Goal: Information Seeking & Learning: Learn about a topic

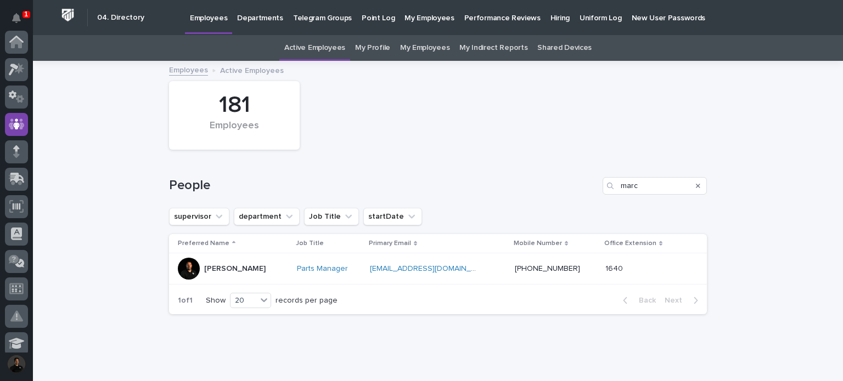
scroll to position [82, 0]
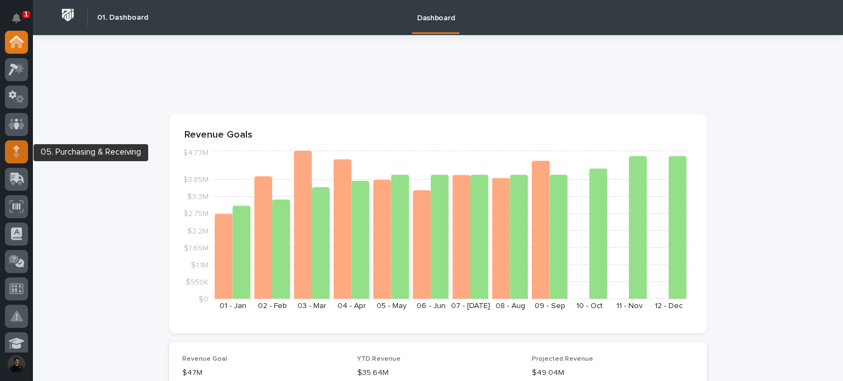
click at [17, 145] on icon at bounding box center [16, 151] width 7 height 13
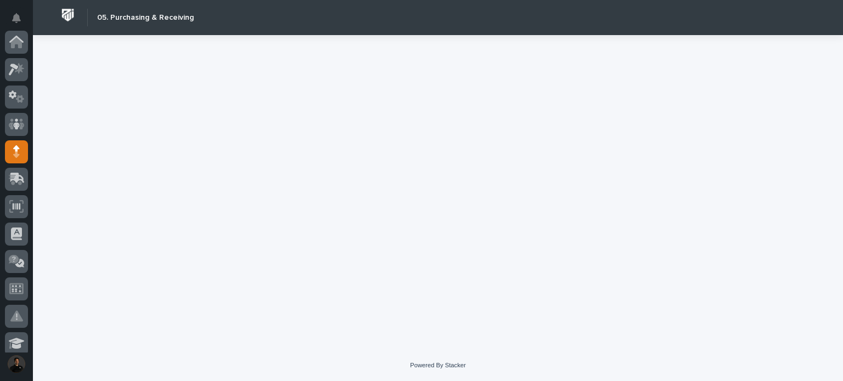
scroll to position [110, 0]
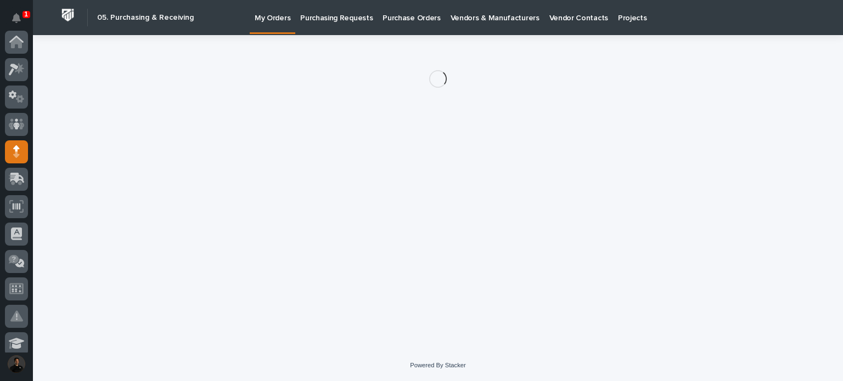
scroll to position [110, 0]
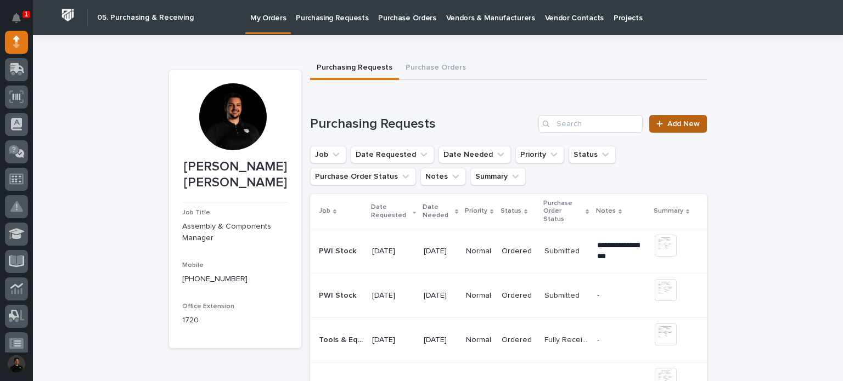
click at [656, 122] on icon at bounding box center [659, 124] width 6 height 6
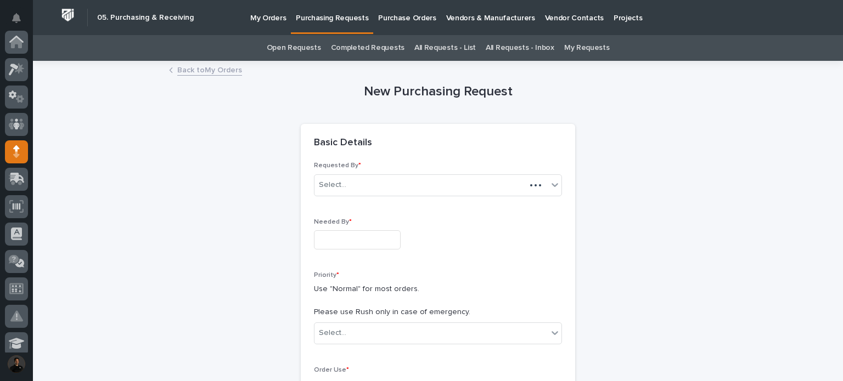
scroll to position [110, 0]
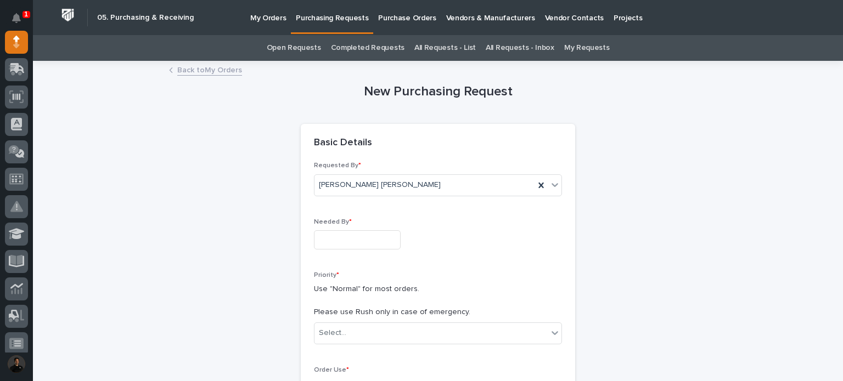
click at [343, 230] on div "Needed By *" at bounding box center [438, 238] width 248 height 40
click at [340, 234] on input "text" at bounding box center [357, 239] width 87 height 19
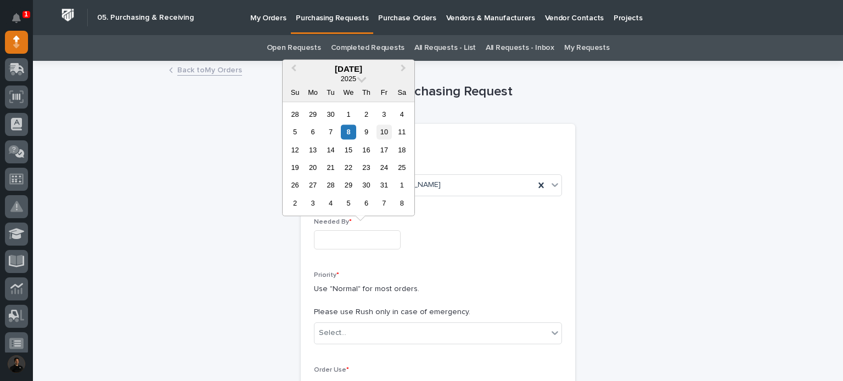
click at [381, 138] on div "10" at bounding box center [383, 132] width 15 height 15
type input "**********"
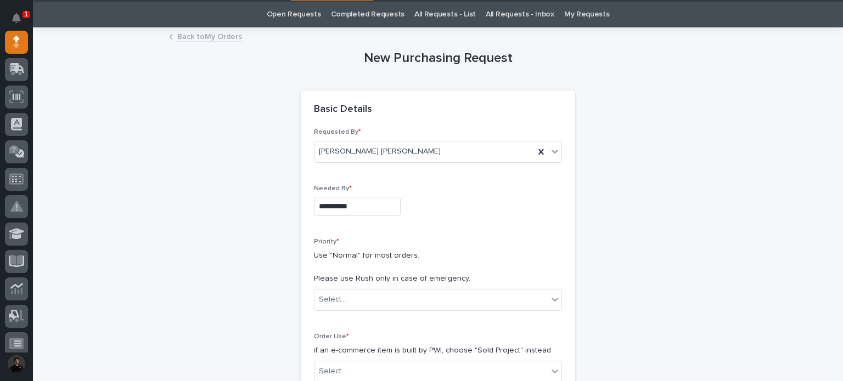
scroll to position [73, 0]
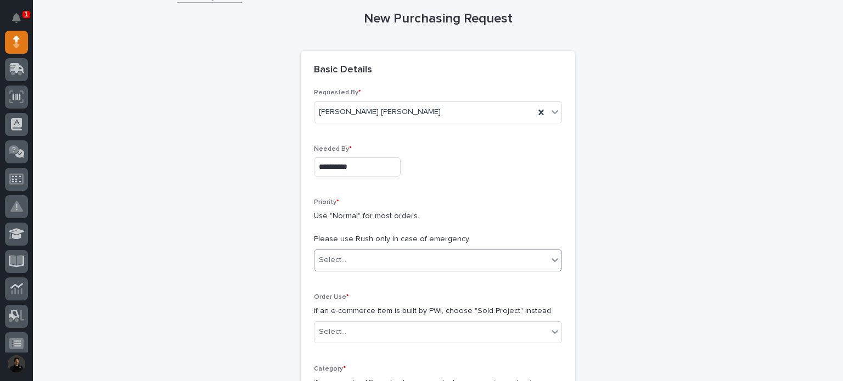
click at [351, 259] on div "Select..." at bounding box center [430, 260] width 233 height 18
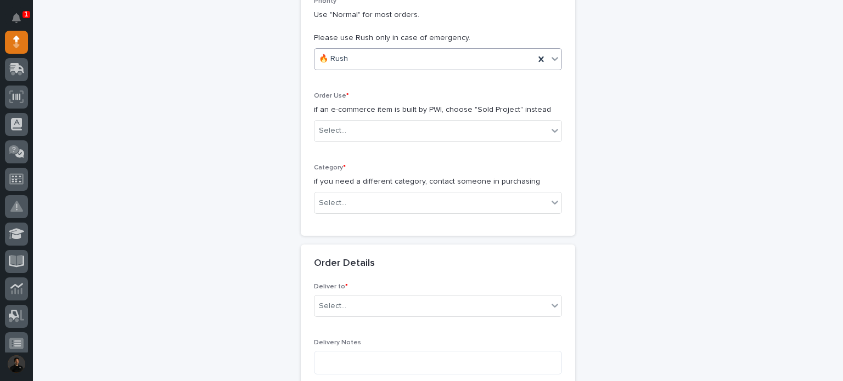
scroll to position [292, 0]
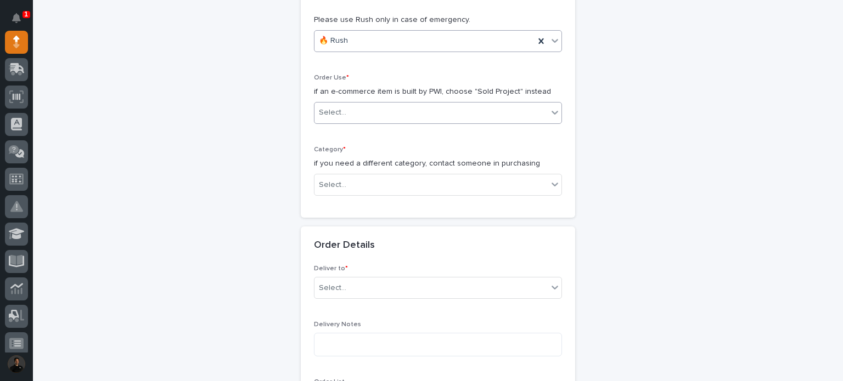
click at [351, 108] on div "Select..." at bounding box center [430, 113] width 233 height 18
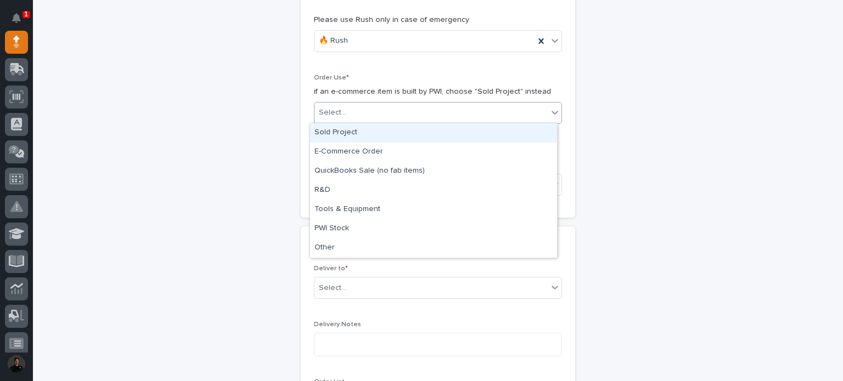
click at [361, 131] on div "Sold Project" at bounding box center [433, 132] width 247 height 19
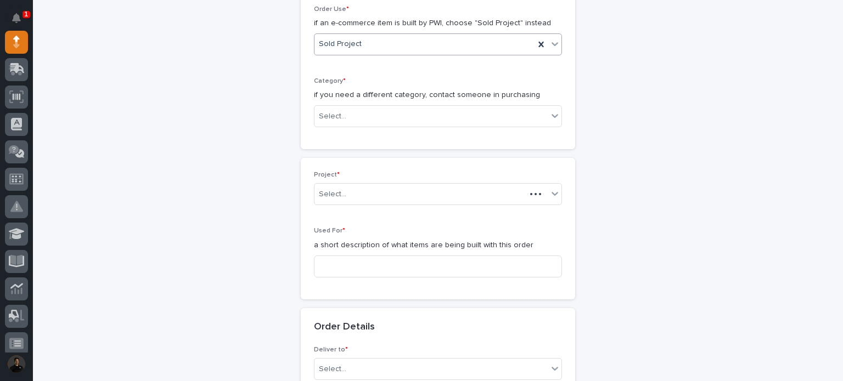
scroll to position [368, 0]
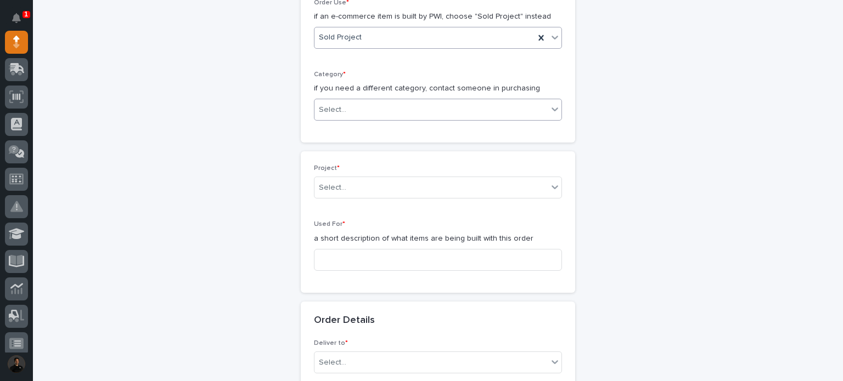
click at [359, 99] on div "Select..." at bounding box center [438, 110] width 248 height 22
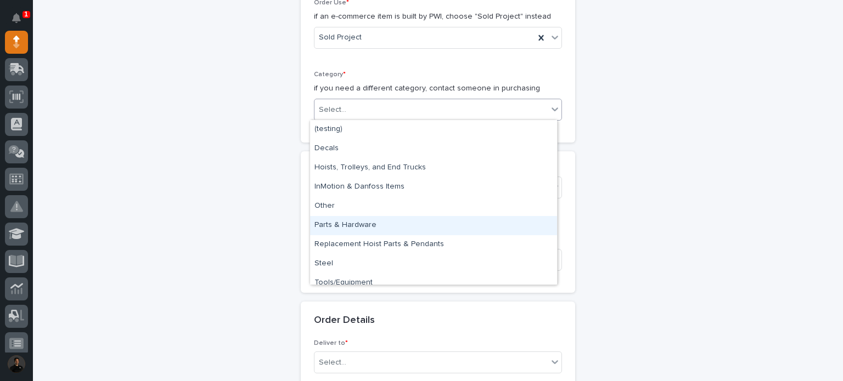
click at [366, 224] on div "Parts & Hardware" at bounding box center [433, 225] width 247 height 19
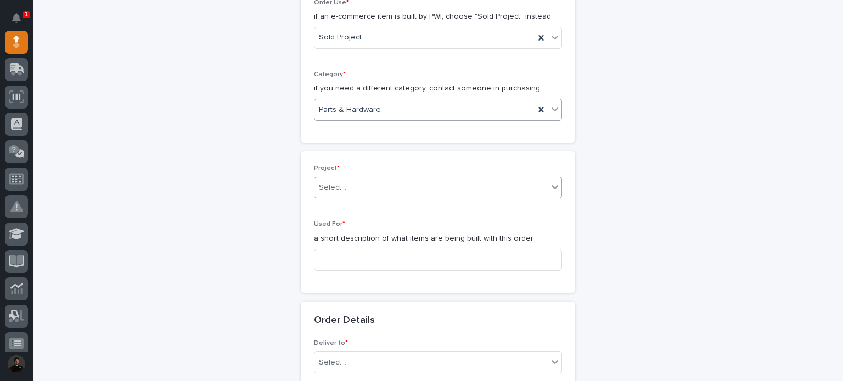
click at [347, 183] on input "text" at bounding box center [347, 187] width 1 height 9
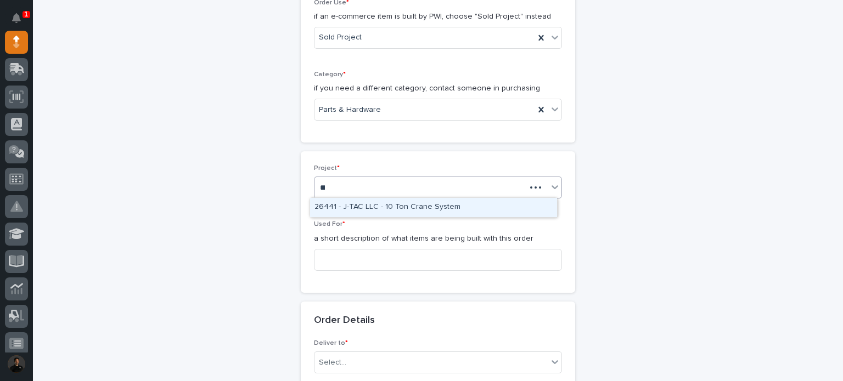
type input "****"
click at [362, 205] on div "26441 - J-TAC LLC - 10 Ton Crane System" at bounding box center [433, 207] width 247 height 19
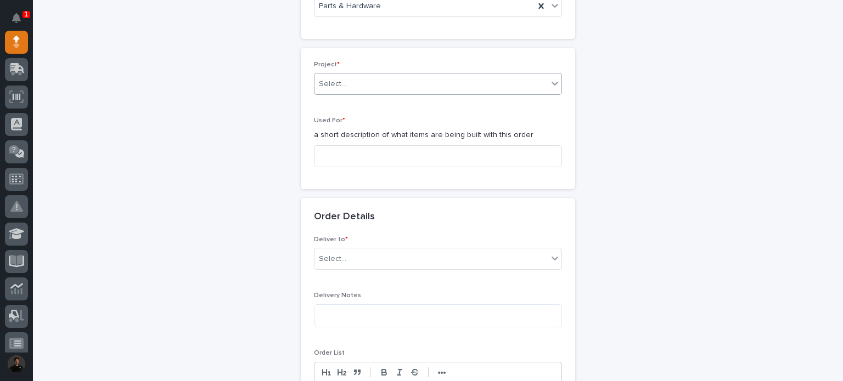
scroll to position [477, 0]
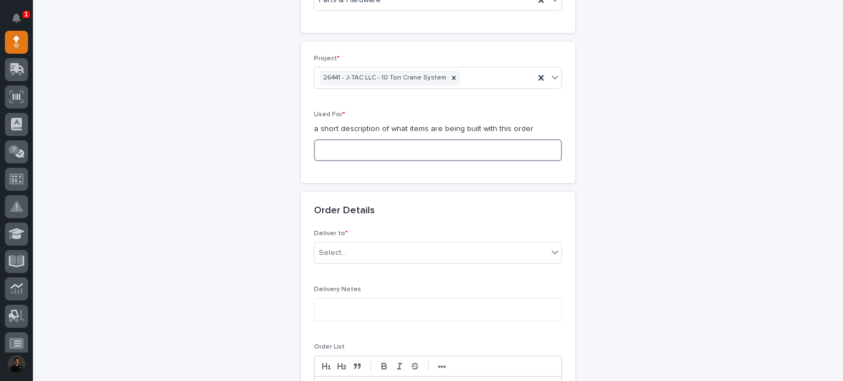
click at [355, 144] on input at bounding box center [438, 150] width 248 height 22
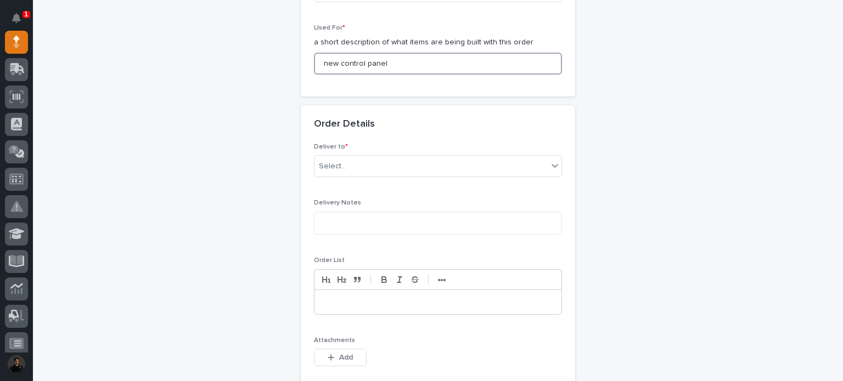
scroll to position [587, 0]
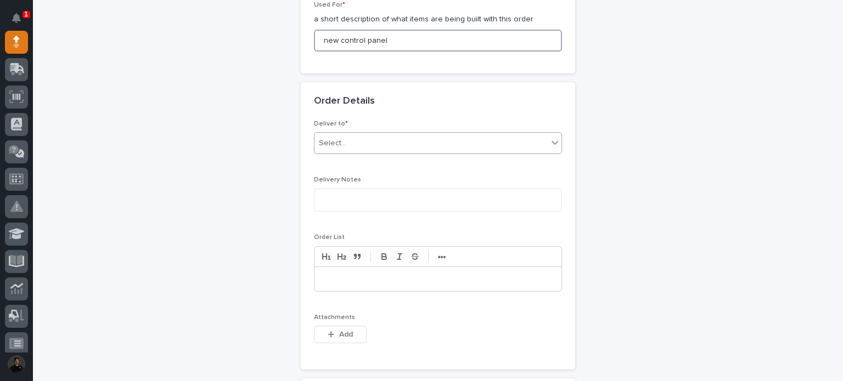
type input "new control panel"
click at [358, 146] on div "Select..." at bounding box center [430, 143] width 233 height 18
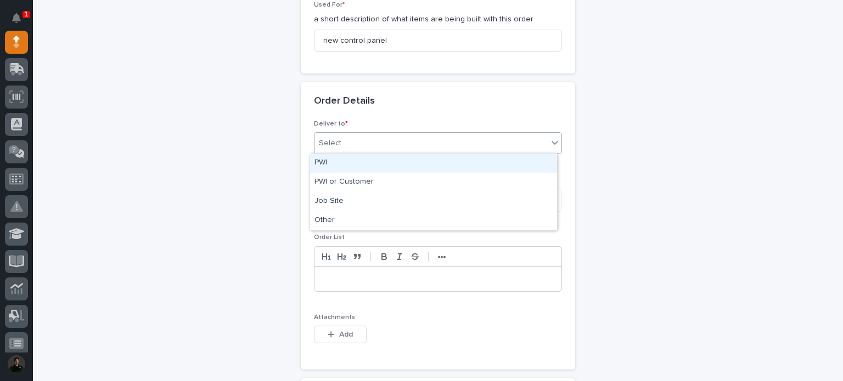
click at [347, 166] on div "PWI" at bounding box center [433, 163] width 247 height 19
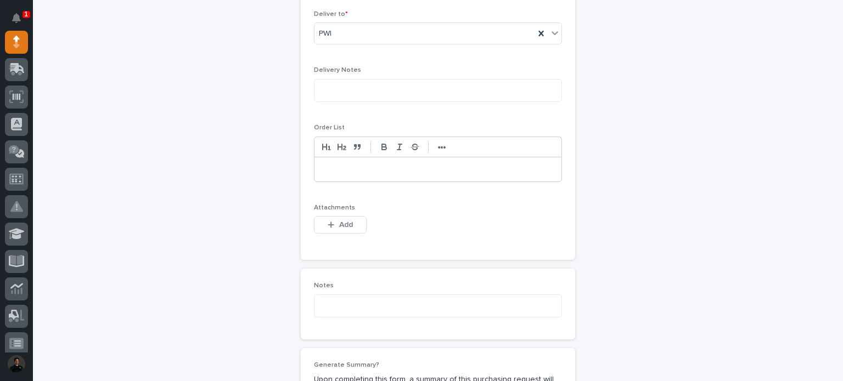
scroll to position [724, 0]
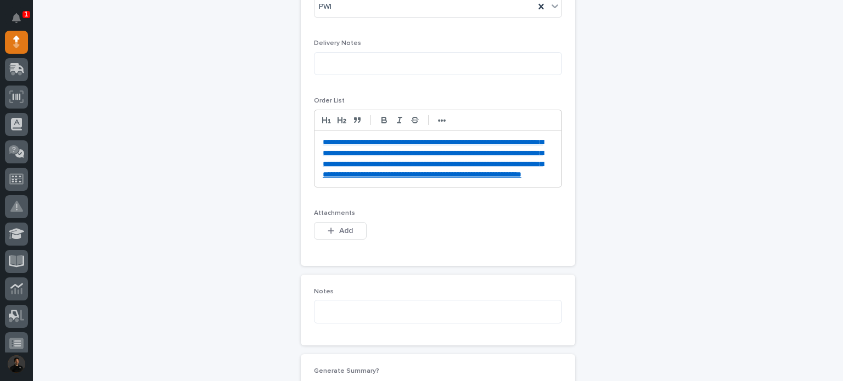
click at [456, 181] on p "**********" at bounding box center [438, 159] width 230 height 44
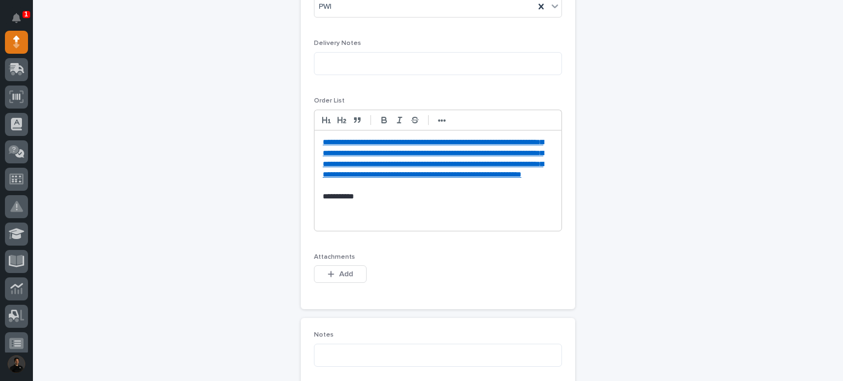
click at [340, 224] on p at bounding box center [438, 218] width 230 height 11
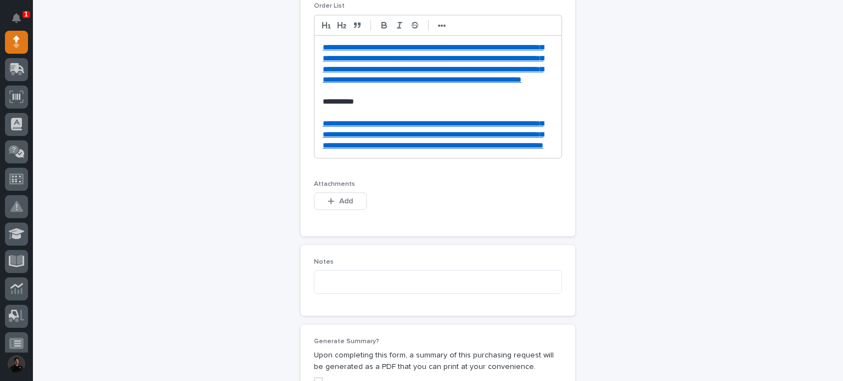
scroll to position [819, 0]
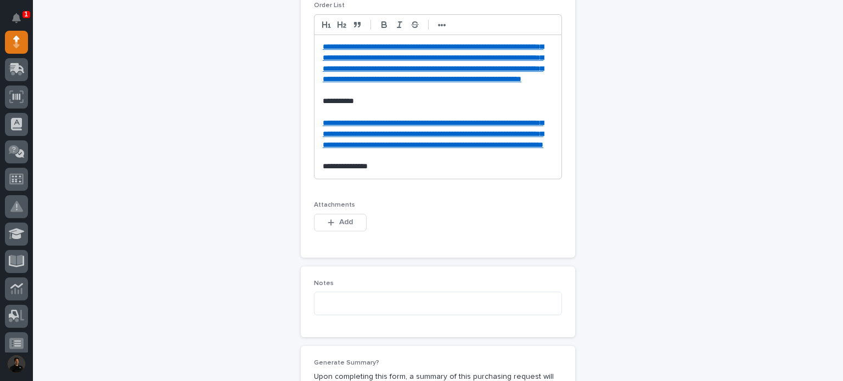
click at [323, 107] on p "**********" at bounding box center [438, 101] width 230 height 11
click at [397, 118] on p at bounding box center [438, 112] width 230 height 11
click at [403, 107] on p "**********" at bounding box center [438, 101] width 230 height 11
click at [404, 107] on p "**********" at bounding box center [438, 101] width 230 height 11
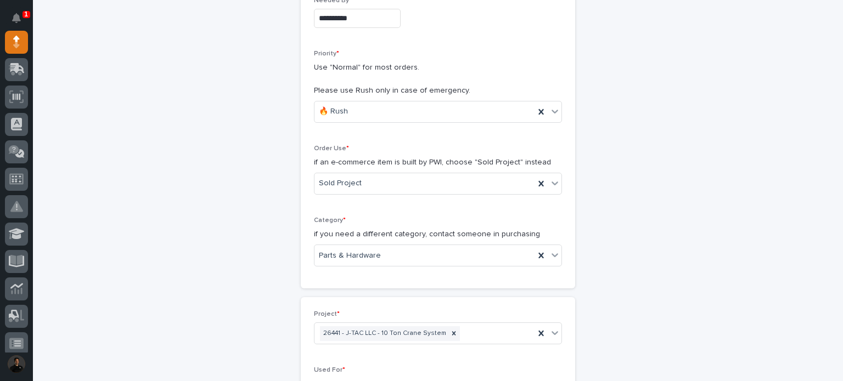
scroll to position [83, 0]
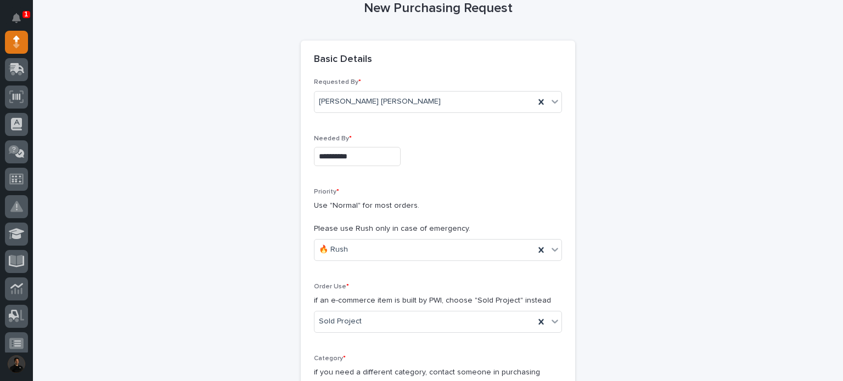
click at [380, 151] on input "**********" at bounding box center [357, 156] width 87 height 19
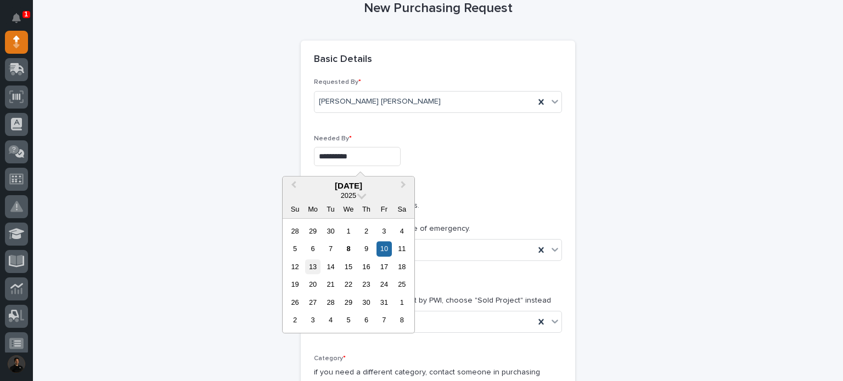
click at [312, 267] on div "13" at bounding box center [312, 266] width 15 height 15
type input "**********"
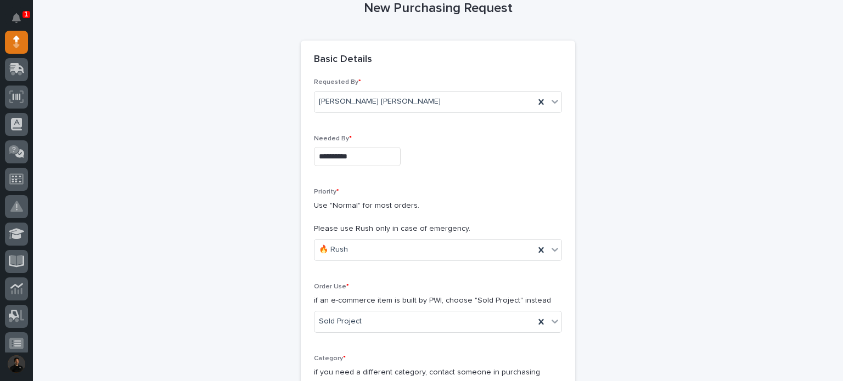
click at [544, 156] on div "**********" at bounding box center [438, 156] width 248 height 19
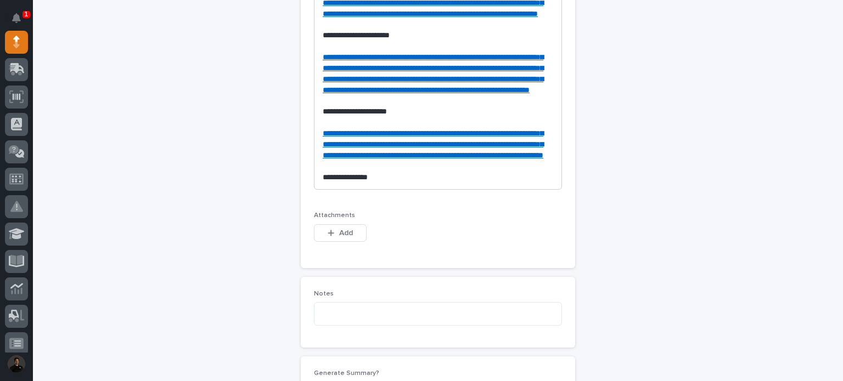
scroll to position [1217, 0]
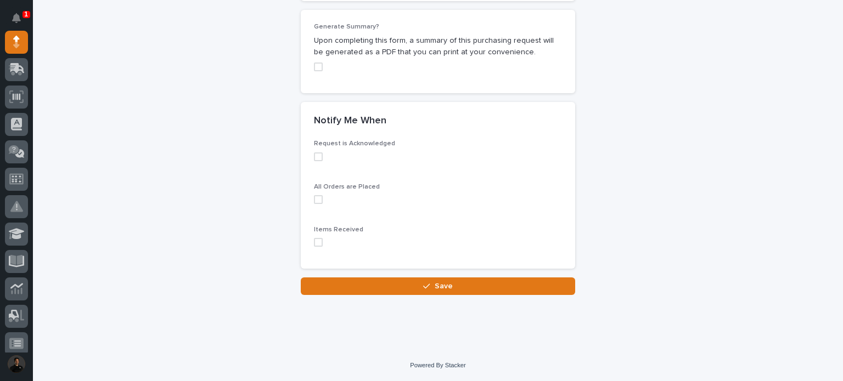
scroll to position [1400, 0]
click at [318, 254] on div "Items Received" at bounding box center [438, 241] width 248 height 30
click at [318, 247] on span at bounding box center [318, 242] width 9 height 9
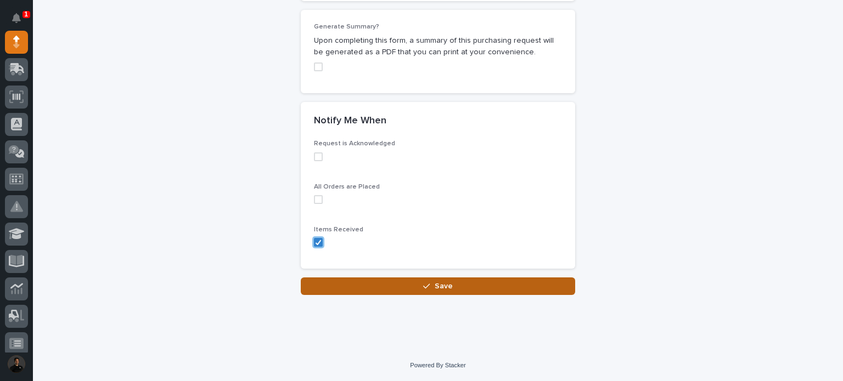
click at [366, 295] on button "Save" at bounding box center [438, 287] width 274 height 18
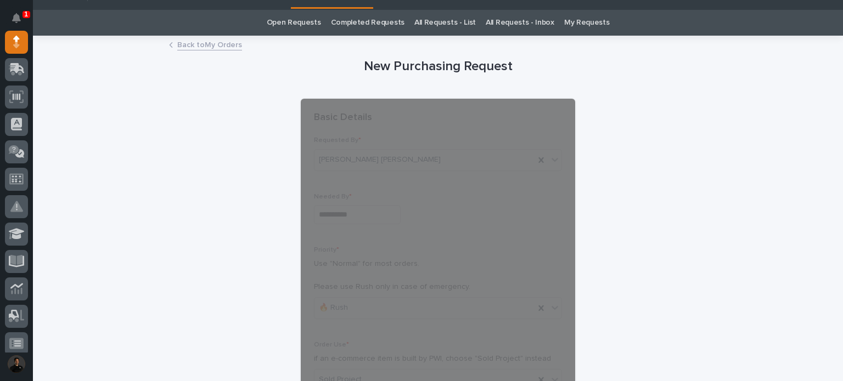
scroll to position [0, 0]
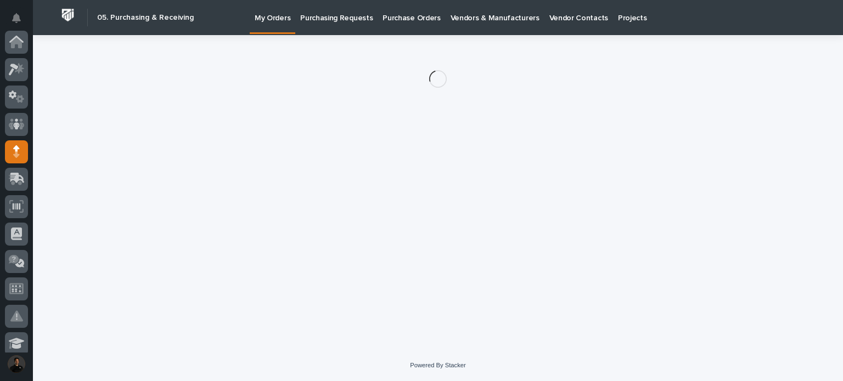
scroll to position [110, 0]
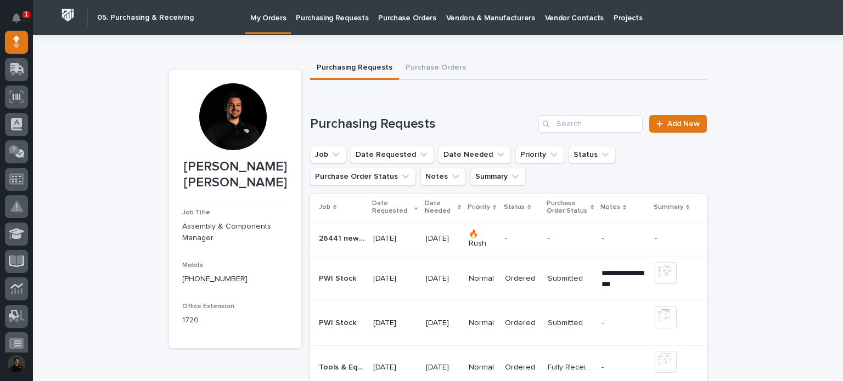
click at [591, 236] on td "- -" at bounding box center [570, 239] width 54 height 36
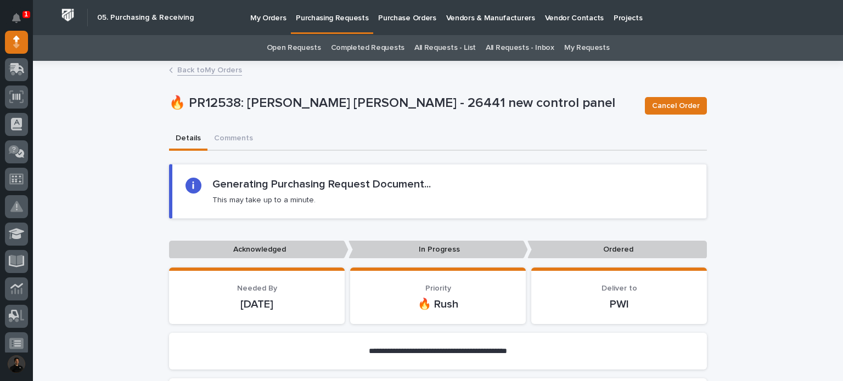
click at [181, 71] on link "Back to My Orders" at bounding box center [209, 69] width 65 height 13
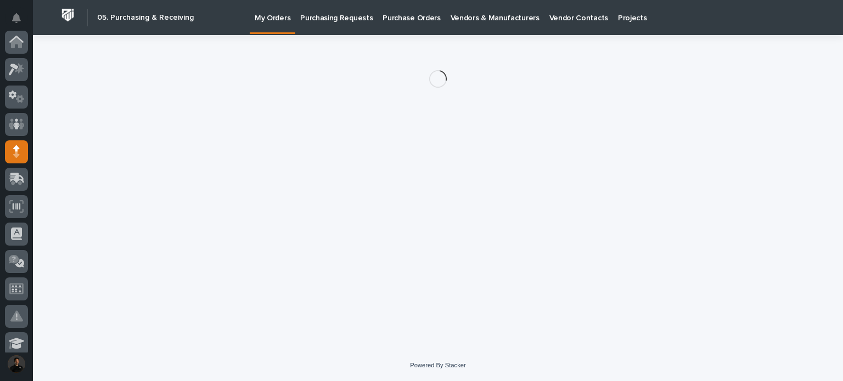
scroll to position [110, 0]
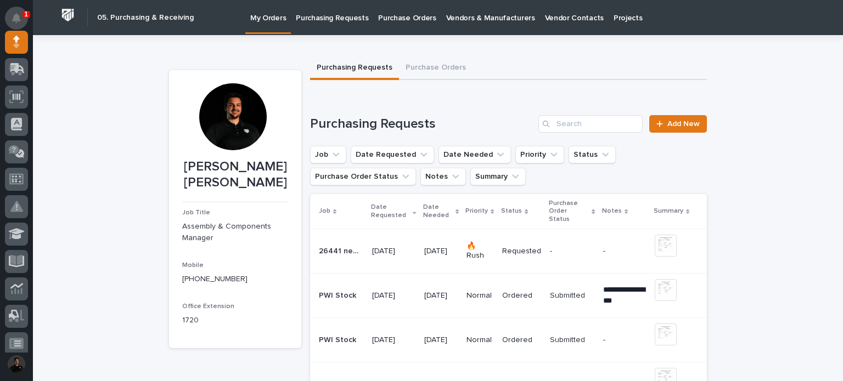
click at [6, 16] on button "Notifications" at bounding box center [16, 18] width 23 height 23
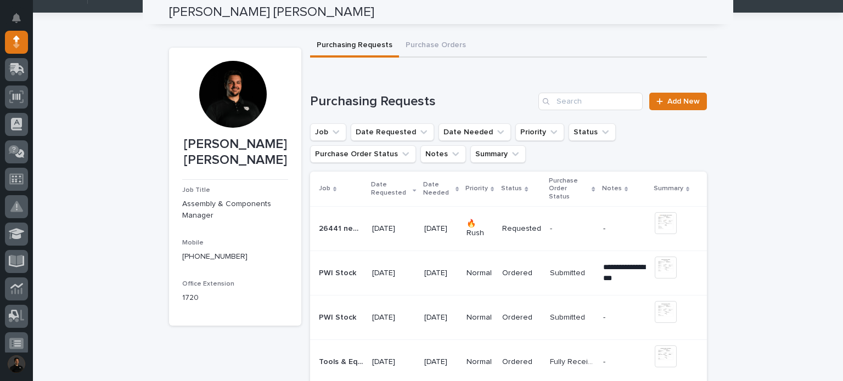
scroll to position [0, 0]
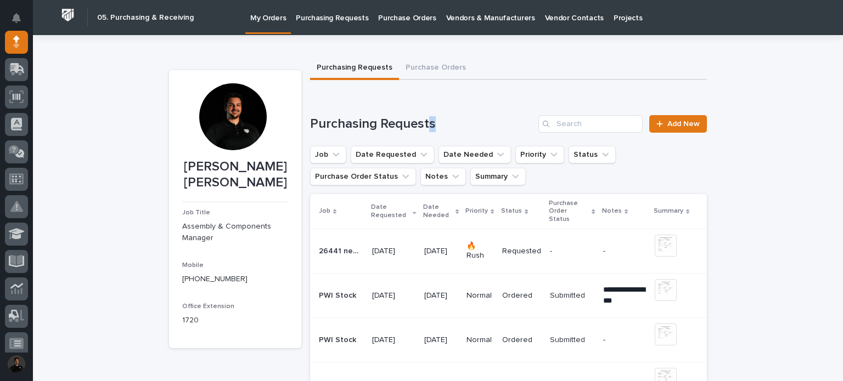
drag, startPoint x: 431, startPoint y: 122, endPoint x: 425, endPoint y: 129, distance: 9.3
click at [425, 129] on h1 "Purchasing Requests" at bounding box center [422, 124] width 224 height 16
click at [435, 128] on h1 "Purchasing Requests" at bounding box center [422, 124] width 224 height 16
click at [11, 121] on icon at bounding box center [17, 123] width 16 height 11
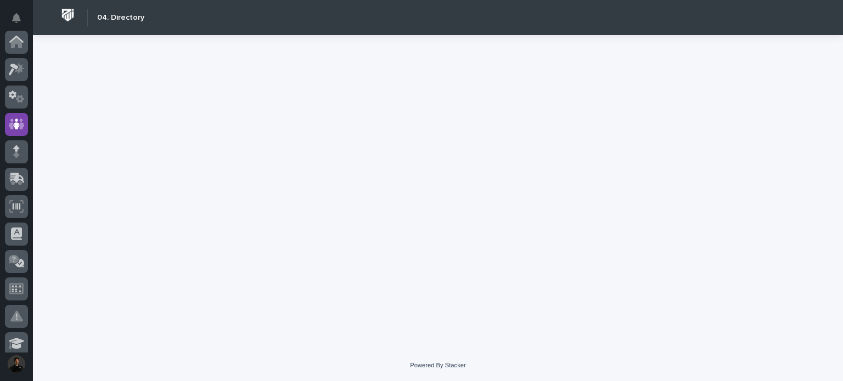
scroll to position [82, 0]
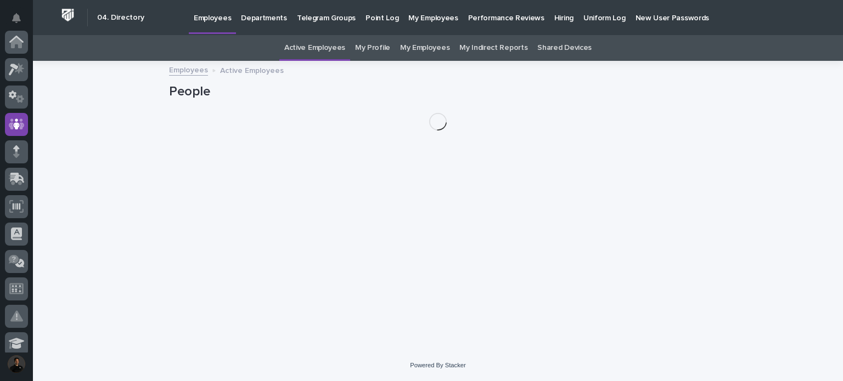
scroll to position [82, 0]
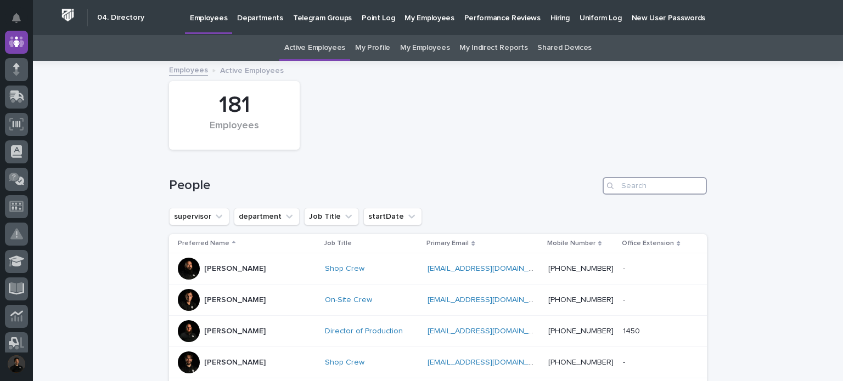
click at [636, 193] on input "Search" at bounding box center [654, 186] width 104 height 18
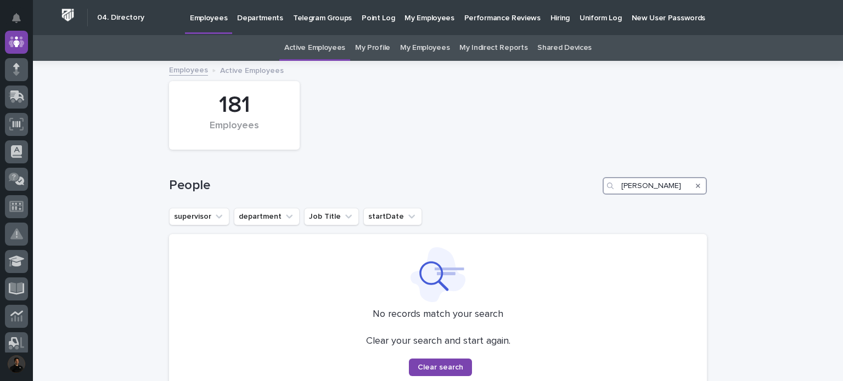
scroll to position [103, 0]
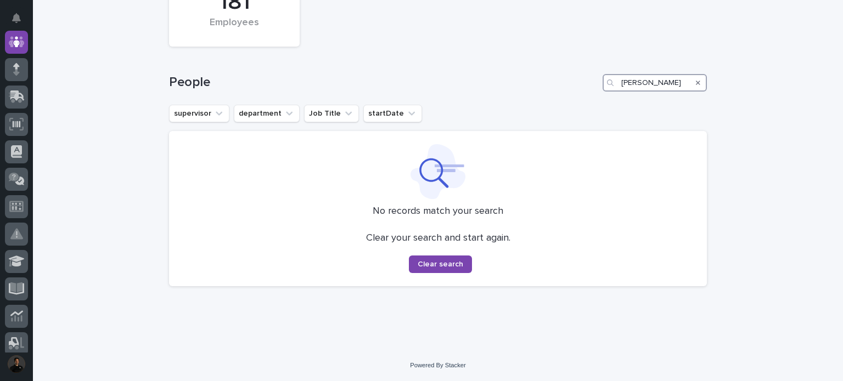
type input "[PERSON_NAME]"
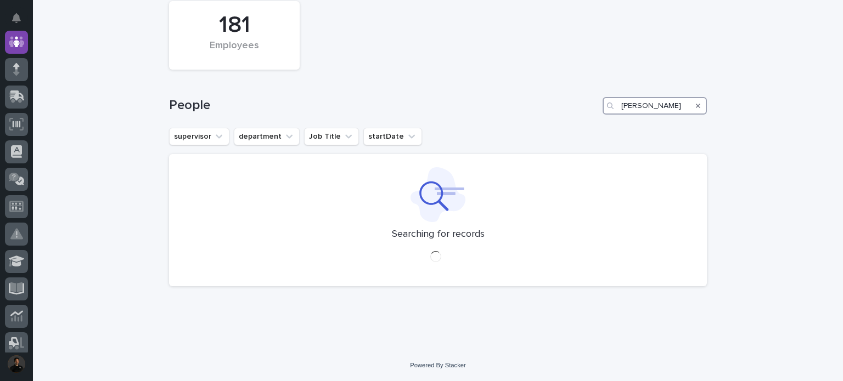
scroll to position [146, 0]
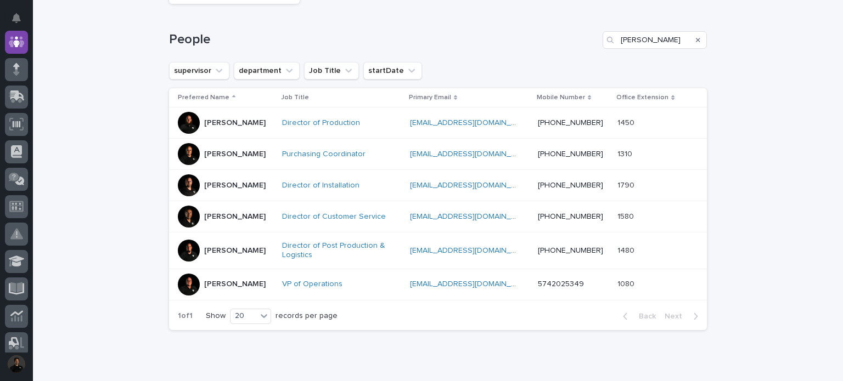
click at [189, 290] on div at bounding box center [189, 285] width 22 height 22
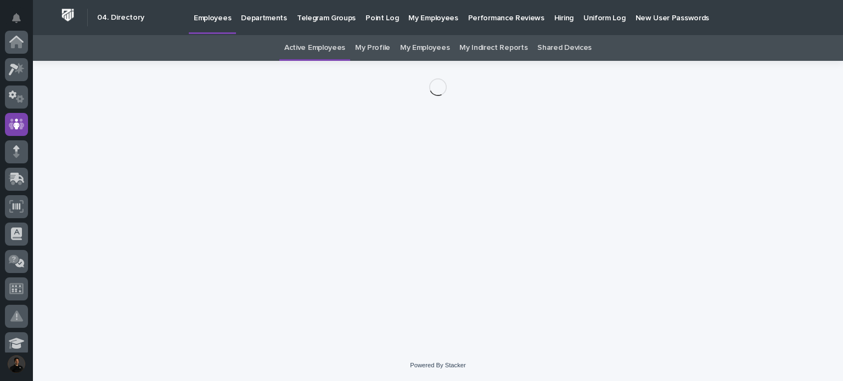
scroll to position [82, 0]
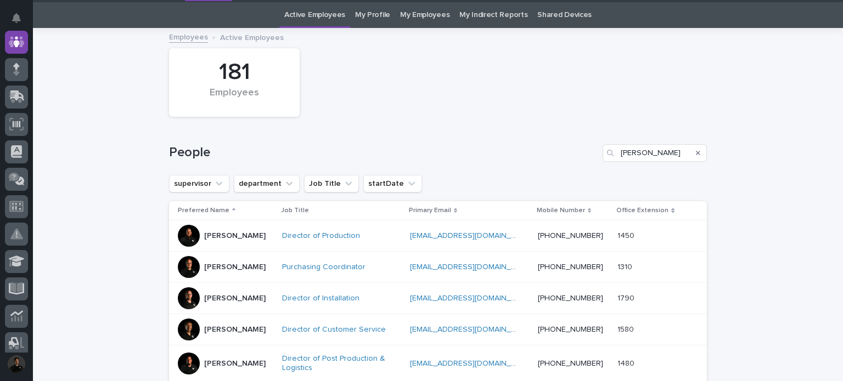
scroll to position [35, 0]
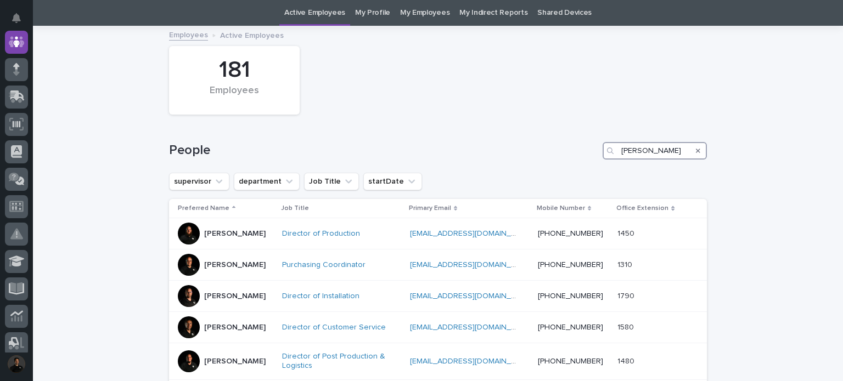
drag, startPoint x: 650, startPoint y: 148, endPoint x: 615, endPoint y: 150, distance: 35.1
click at [615, 150] on div "[PERSON_NAME]" at bounding box center [654, 151] width 104 height 18
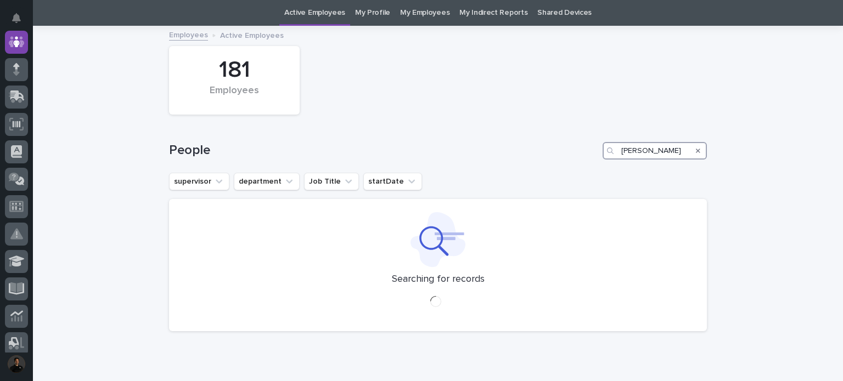
scroll to position [27, 0]
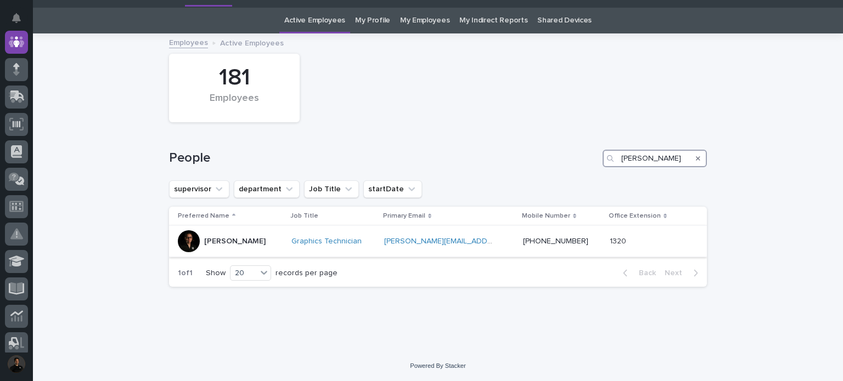
type input "[PERSON_NAME]"
click at [212, 244] on p "[PERSON_NAME]" at bounding box center [234, 241] width 61 height 9
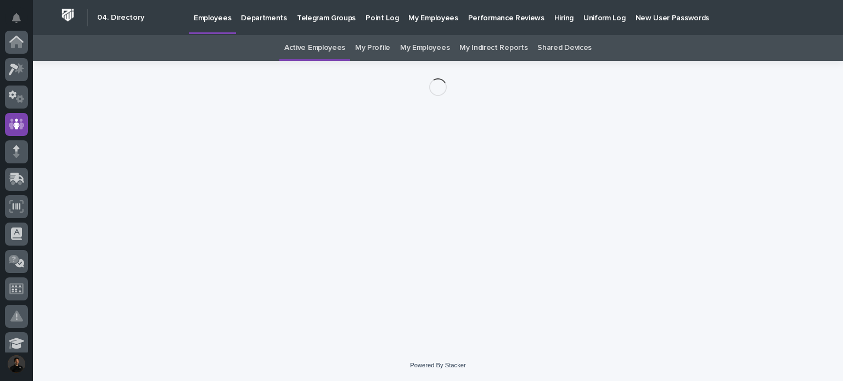
scroll to position [82, 0]
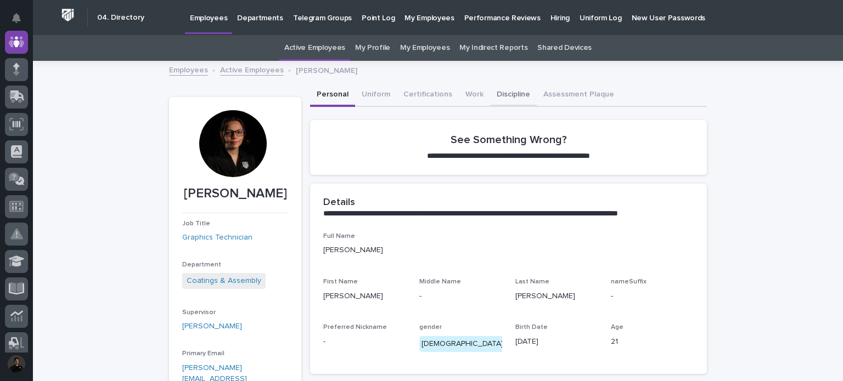
click at [464, 95] on button "Work" at bounding box center [474, 95] width 31 height 23
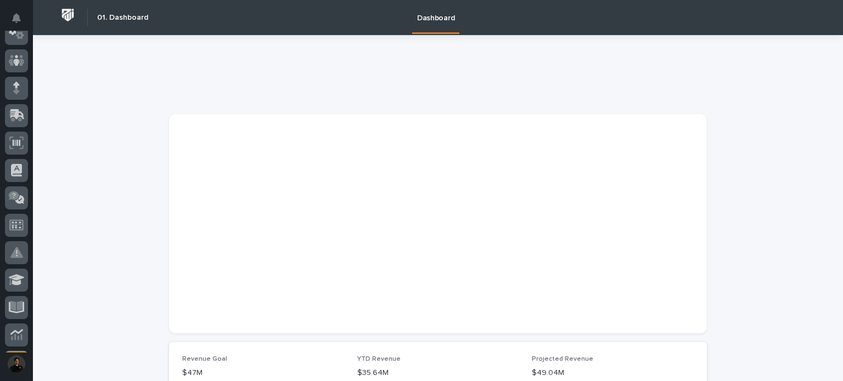
scroll to position [146, 0]
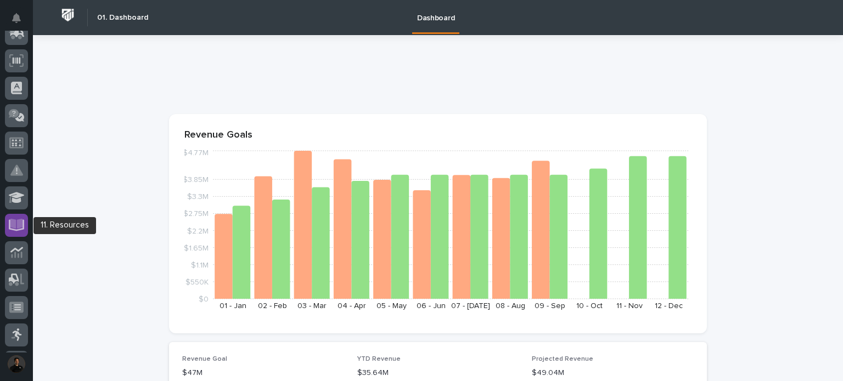
click at [15, 229] on icon at bounding box center [17, 225] width 16 height 12
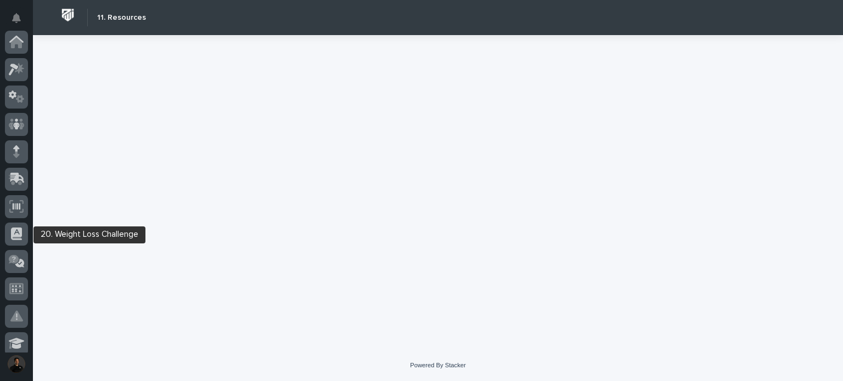
scroll to position [329, 0]
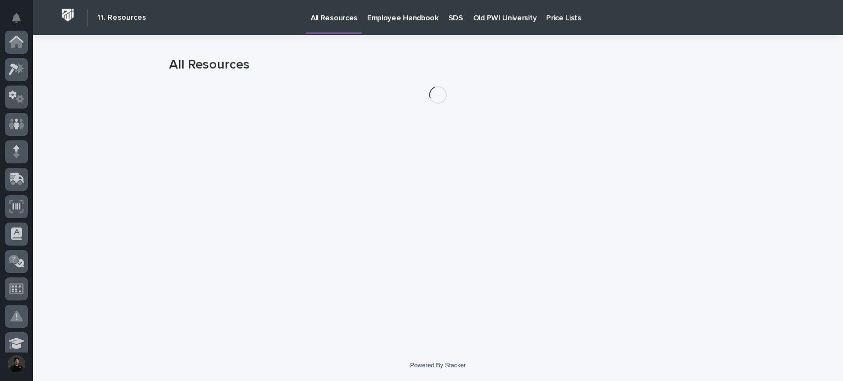
scroll to position [329, 0]
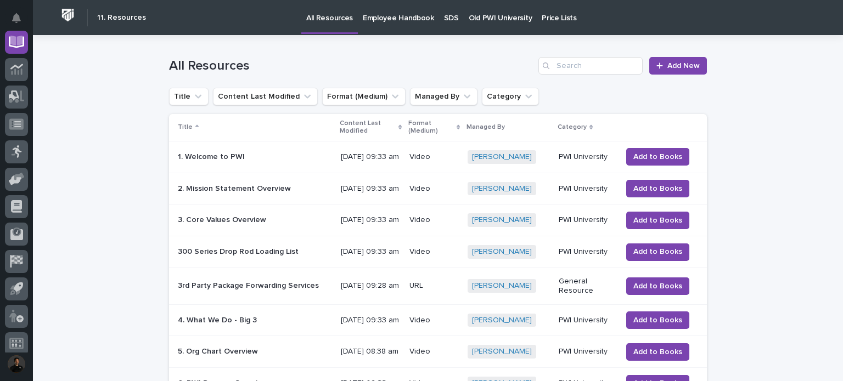
click at [483, 25] on link "Old PWI University" at bounding box center [500, 17] width 73 height 34
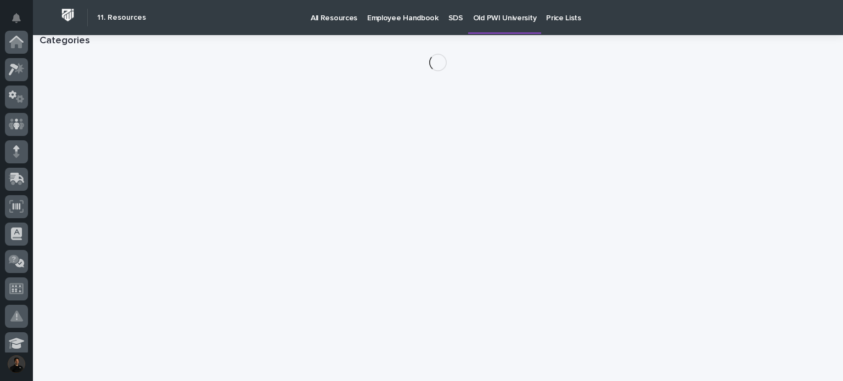
scroll to position [329, 0]
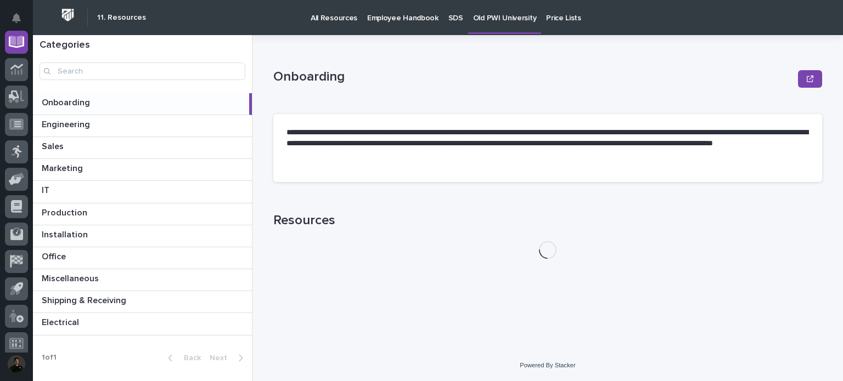
click at [88, 337] on div "Onboarding Onboarding Engineering Engineering Sales Sales Marketing Marketing I…" at bounding box center [142, 232] width 219 height 279
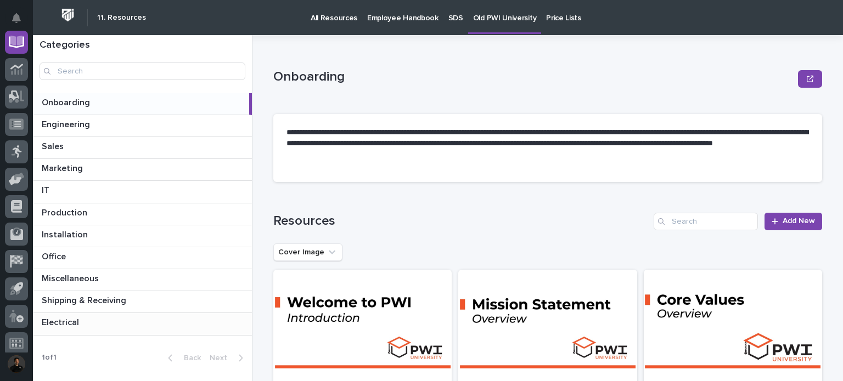
click at [103, 318] on p at bounding box center [145, 323] width 206 height 10
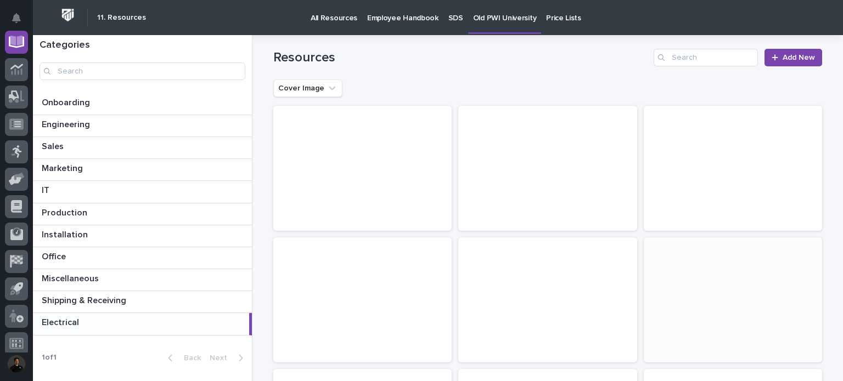
scroll to position [146, 0]
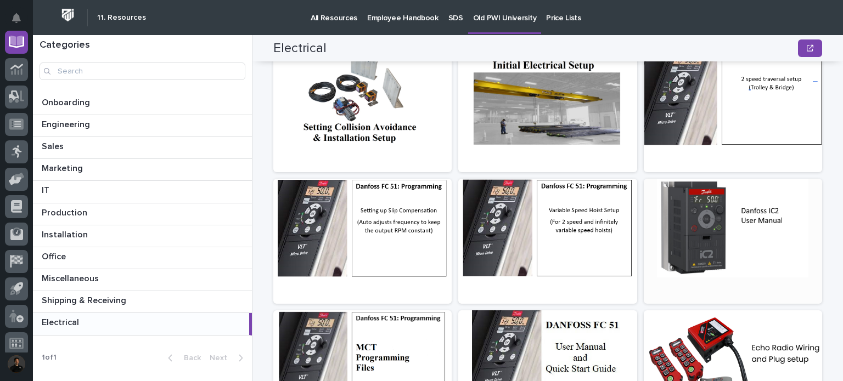
click at [726, 255] on div at bounding box center [733, 228] width 178 height 99
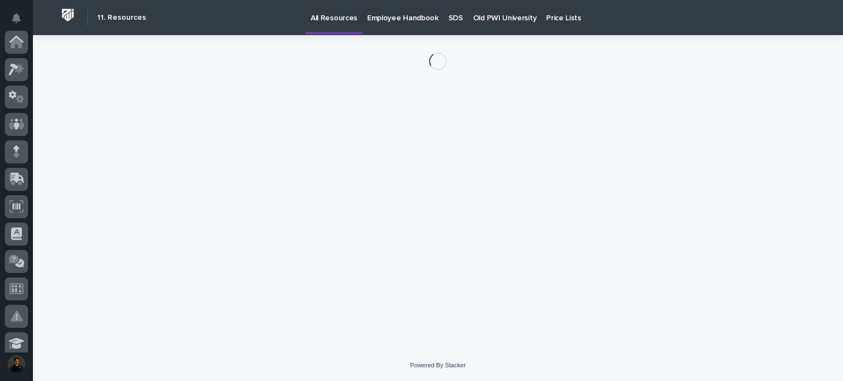
scroll to position [329, 0]
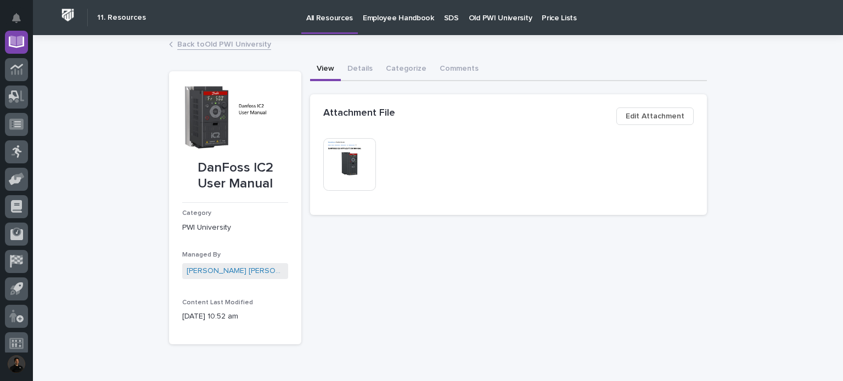
click at [208, 49] on link "Back to Old PWI University" at bounding box center [224, 43] width 94 height 13
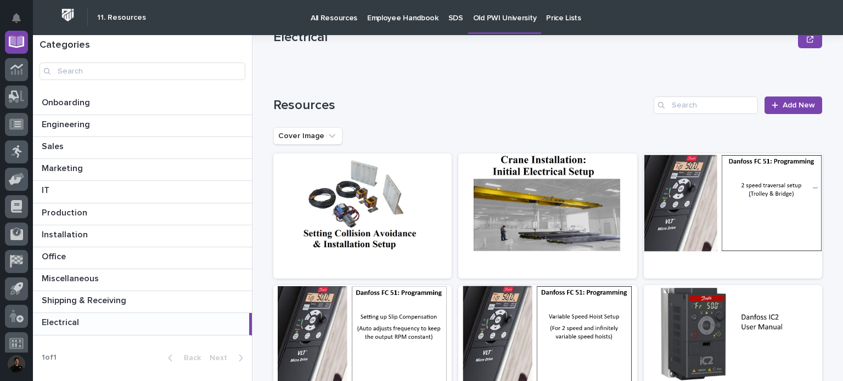
scroll to position [219, 0]
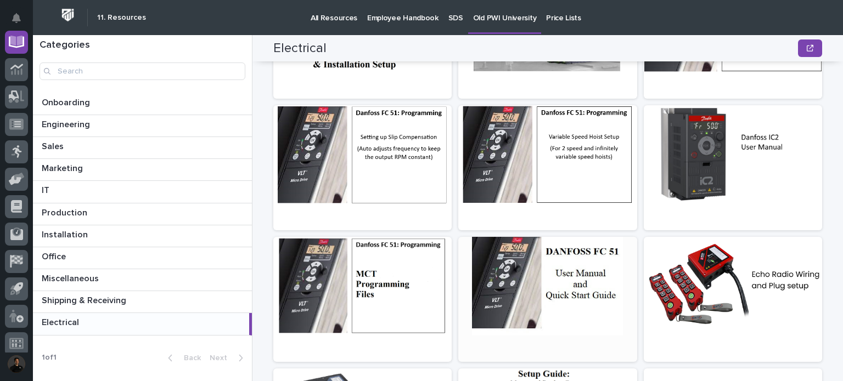
click at [534, 280] on div at bounding box center [547, 286] width 178 height 99
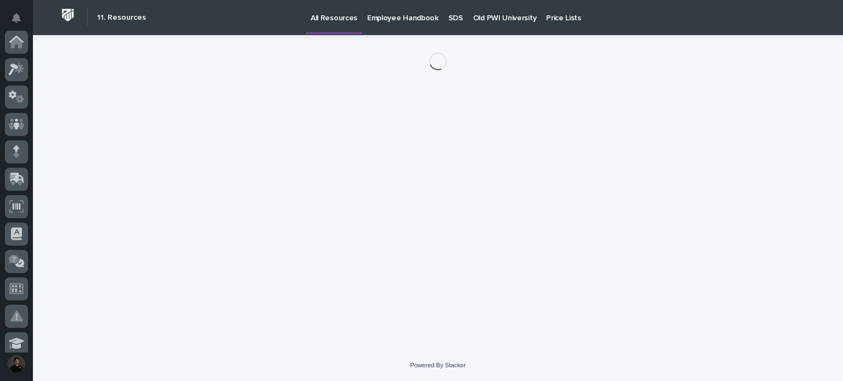
scroll to position [329, 0]
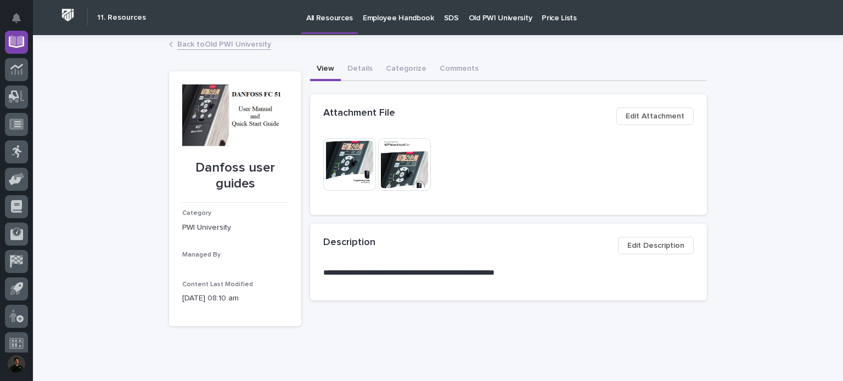
click at [398, 162] on img at bounding box center [404, 164] width 53 height 53
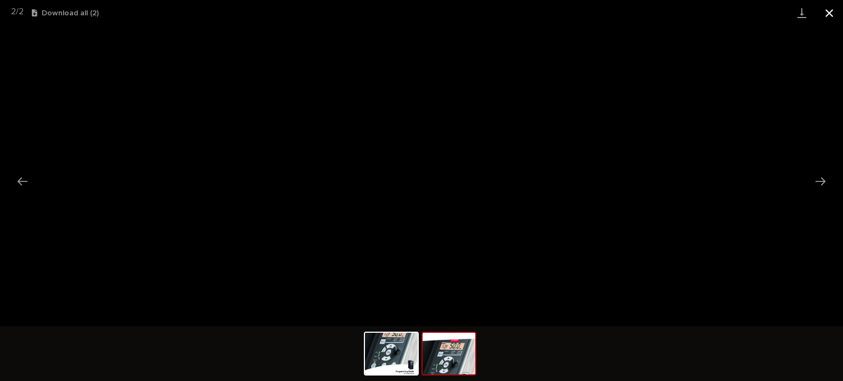
click at [834, 10] on button "Close gallery" at bounding box center [828, 13] width 27 height 26
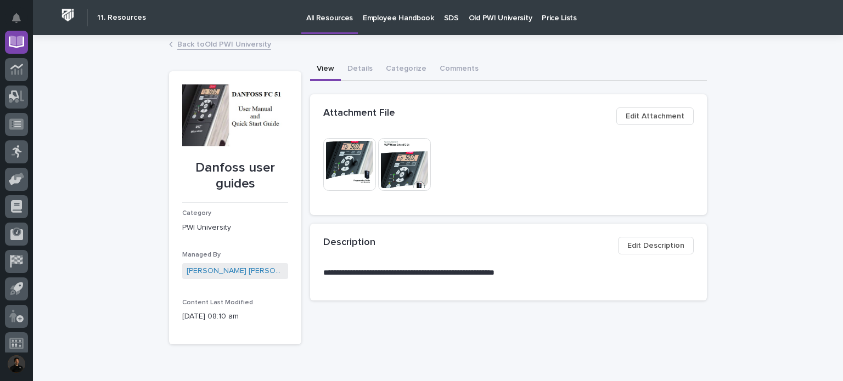
click at [210, 47] on link "Back to Old PWI University" at bounding box center [224, 43] width 94 height 13
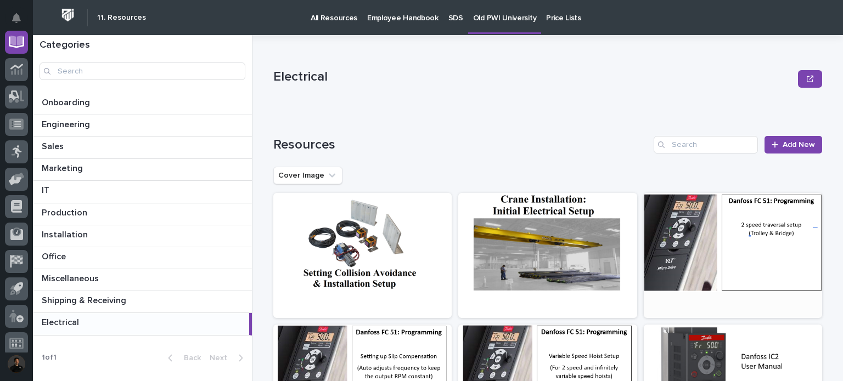
scroll to position [219, 0]
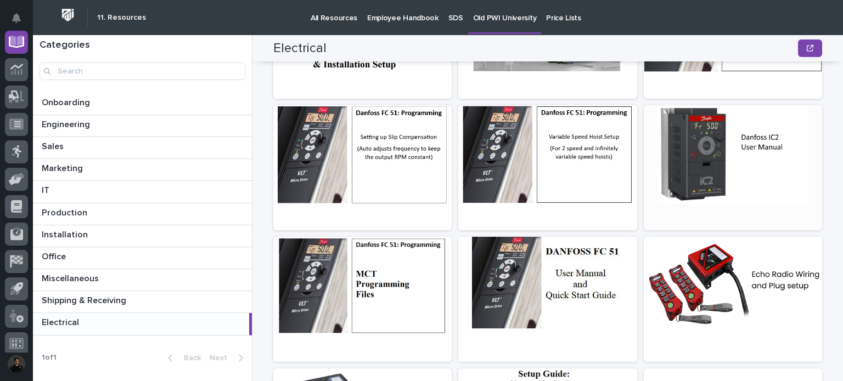
click at [725, 193] on div at bounding box center [733, 154] width 178 height 99
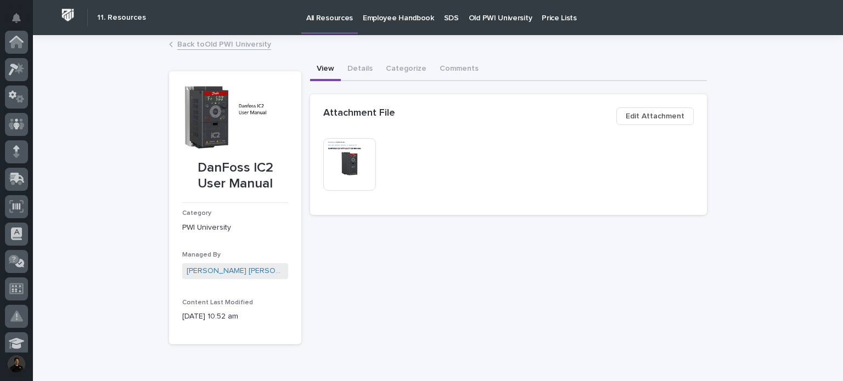
scroll to position [329, 0]
click at [362, 153] on img at bounding box center [349, 164] width 53 height 53
